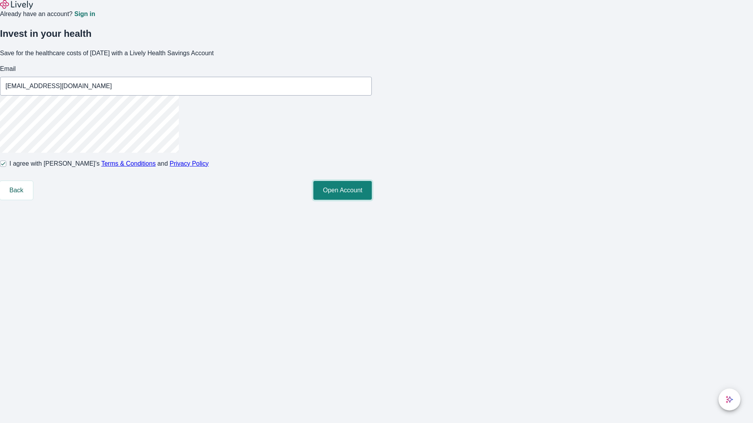
click at [372, 200] on button "Open Account" at bounding box center [342, 190] width 58 height 19
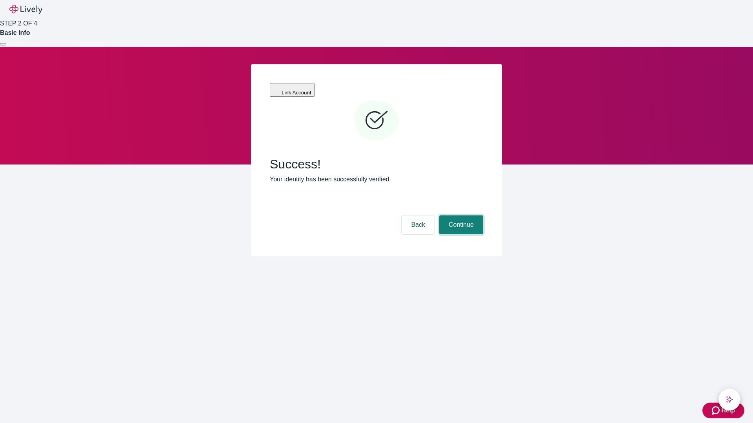
click at [460, 216] on button "Continue" at bounding box center [461, 225] width 44 height 19
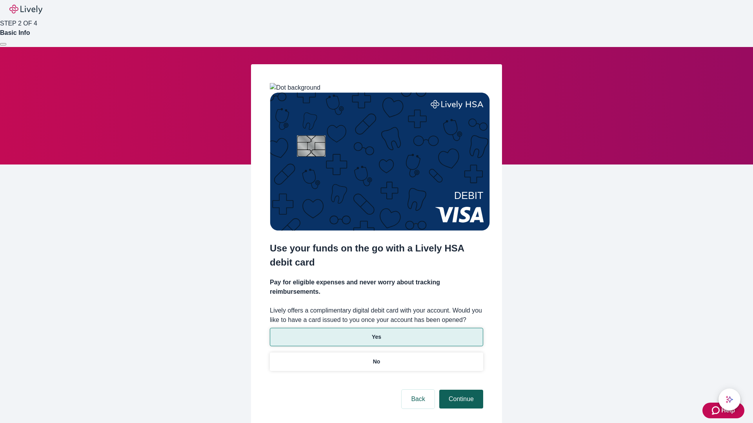
click at [376, 358] on p "No" at bounding box center [376, 362] width 7 height 8
click at [460, 390] on button "Continue" at bounding box center [461, 399] width 44 height 19
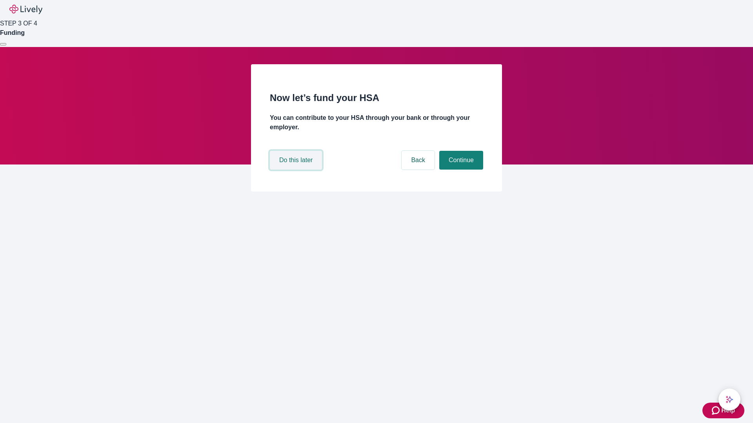
click at [297, 170] on button "Do this later" at bounding box center [296, 160] width 52 height 19
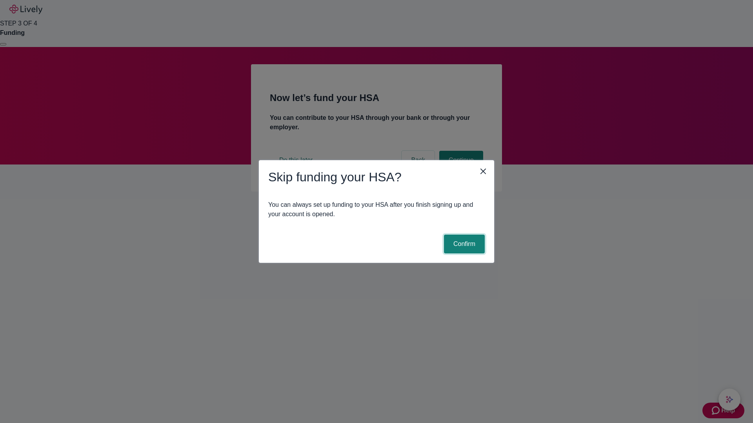
click at [463, 244] on button "Confirm" at bounding box center [464, 244] width 41 height 19
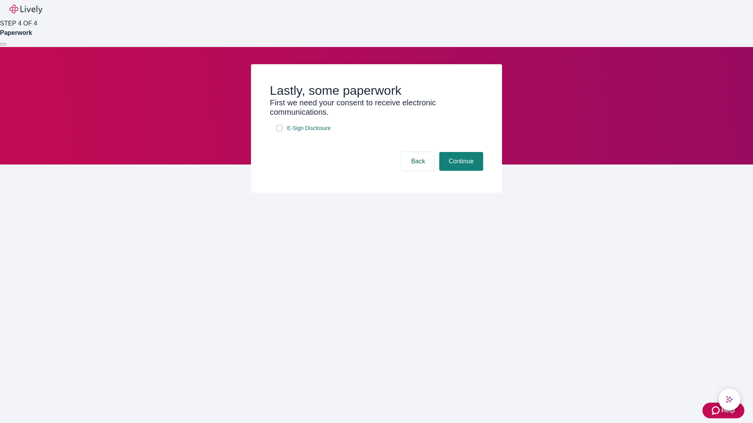
click at [279, 131] on input "E-Sign Disclosure" at bounding box center [279, 128] width 6 height 6
checkbox input "true"
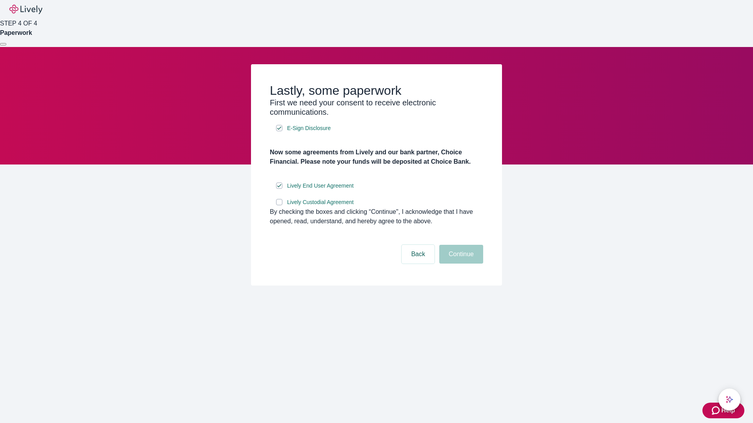
click at [279, 205] on input "Lively Custodial Agreement" at bounding box center [279, 202] width 6 height 6
checkbox input "true"
click at [460, 264] on button "Continue" at bounding box center [461, 254] width 44 height 19
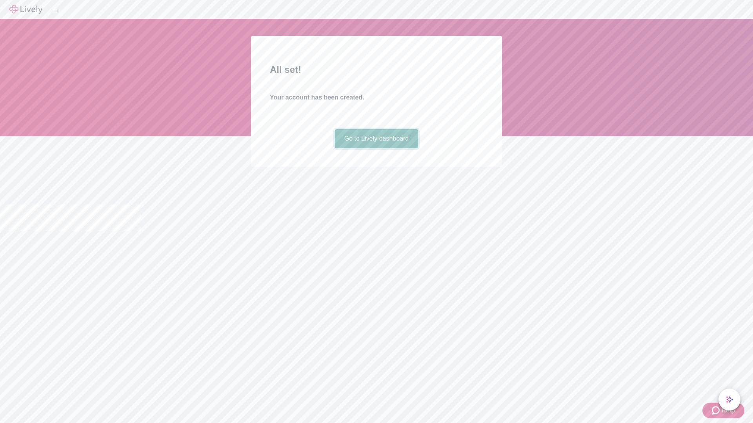
click at [376, 148] on link "Go to Lively dashboard" at bounding box center [376, 138] width 83 height 19
